Goal: Task Accomplishment & Management: Use online tool/utility

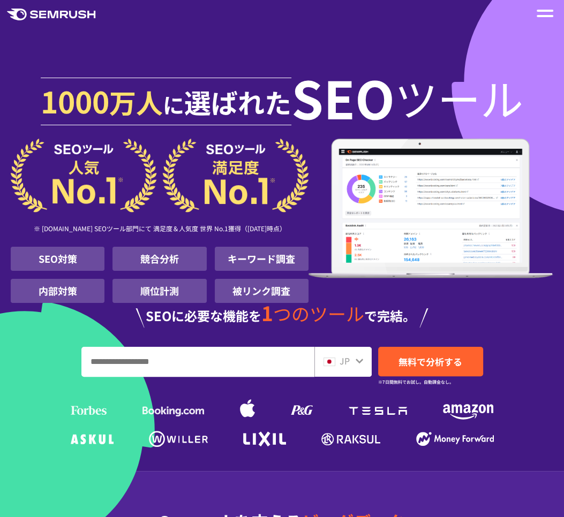
click at [242, 357] on input "URL、キーワードを入力してください" at bounding box center [198, 362] width 232 height 29
paste input "**********"
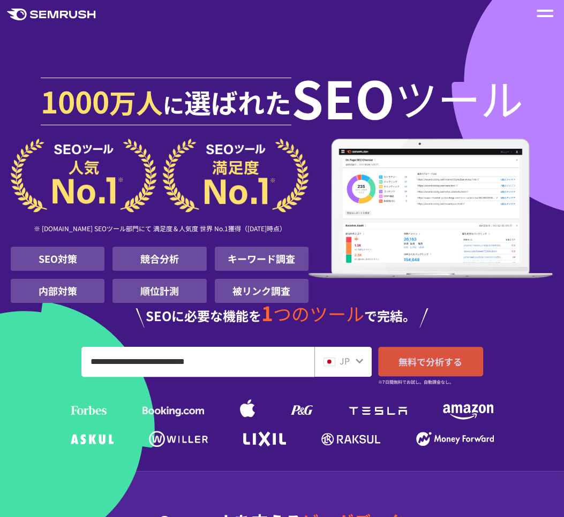
type input "**********"
click at [425, 361] on span "無料で分析する" at bounding box center [430, 361] width 64 height 13
